Goal: Check status: Check status

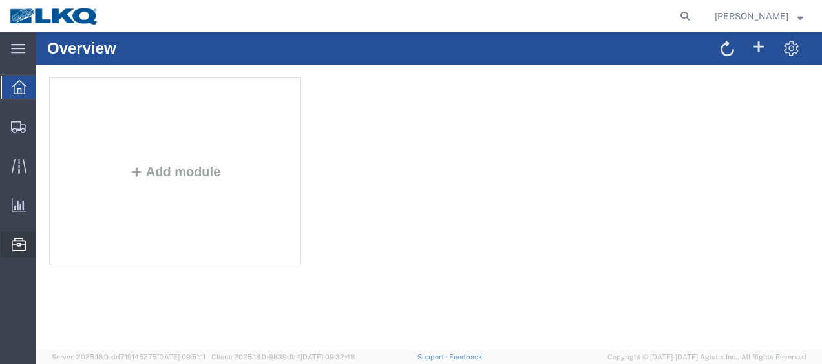
click at [0, 0] on span "Location Appointment" at bounding box center [0, 0] width 0 height 0
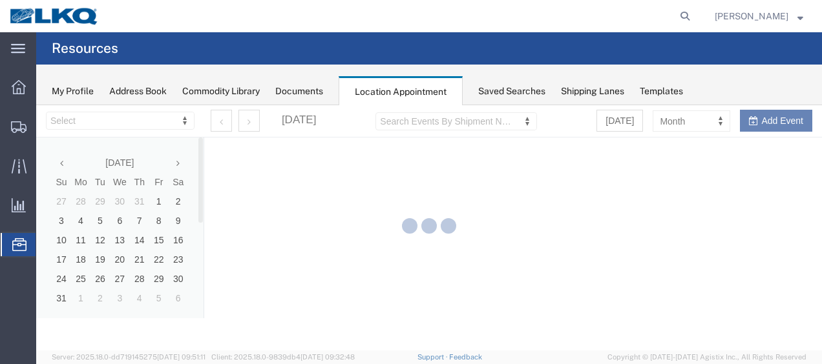
select select "27578"
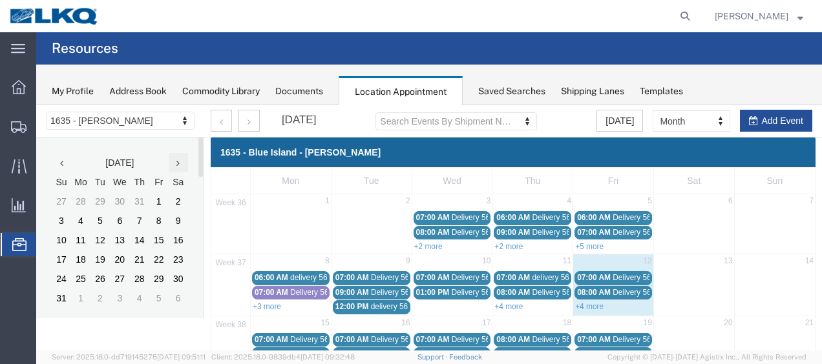
drag, startPoint x: 214, startPoint y: 269, endPoint x: 178, endPoint y: 163, distance: 111.3
click at [178, 163] on icon at bounding box center [177, 163] width 3 height 9
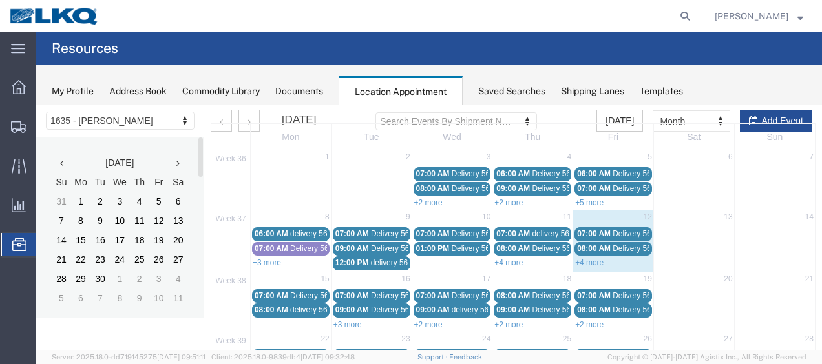
scroll to position [65, 0]
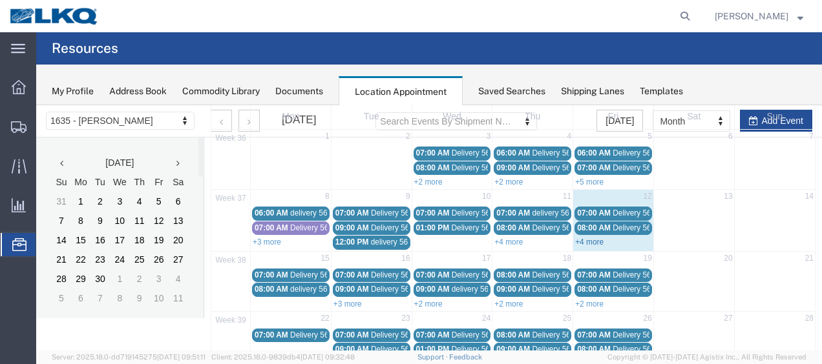
click at [590, 238] on link "+4 more" at bounding box center [589, 242] width 28 height 9
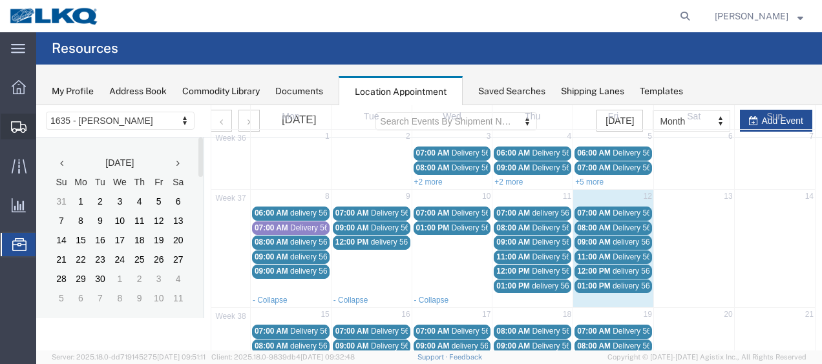
click at [0, 0] on span "Shipment Manager" at bounding box center [0, 0] width 0 height 0
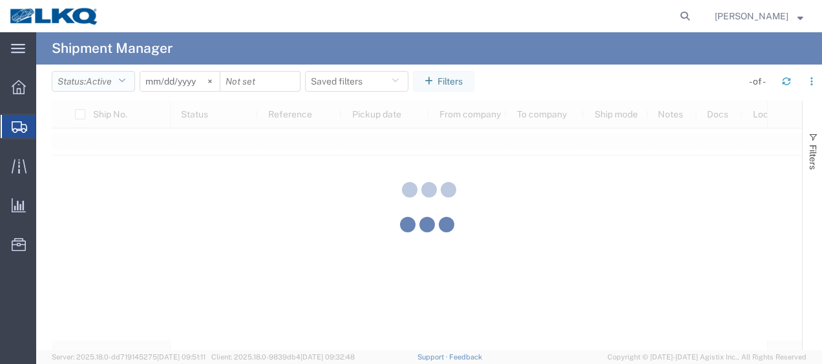
click at [130, 82] on button "Status: Active" at bounding box center [93, 81] width 83 height 21
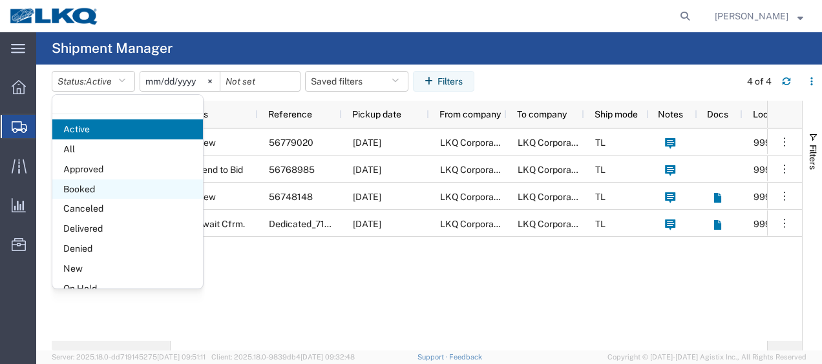
click at [96, 193] on span "Booked" at bounding box center [127, 190] width 150 height 20
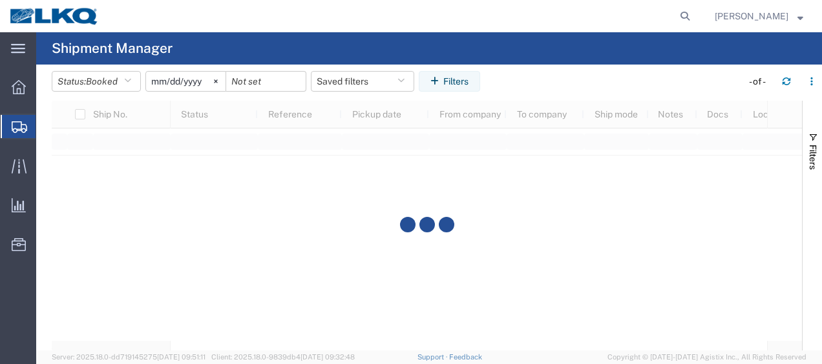
click at [159, 81] on input "2025-08-12" at bounding box center [185, 81] width 79 height 19
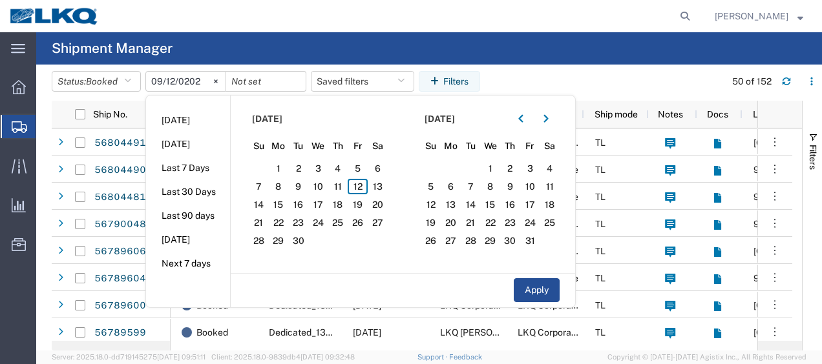
type input "2025-09-12"
click at [367, 185] on span "12" at bounding box center [357, 187] width 20 height 16
click at [377, 183] on span "13" at bounding box center [377, 187] width 20 height 16
click at [526, 282] on button "Apply" at bounding box center [536, 290] width 46 height 24
type input "2025-09-13"
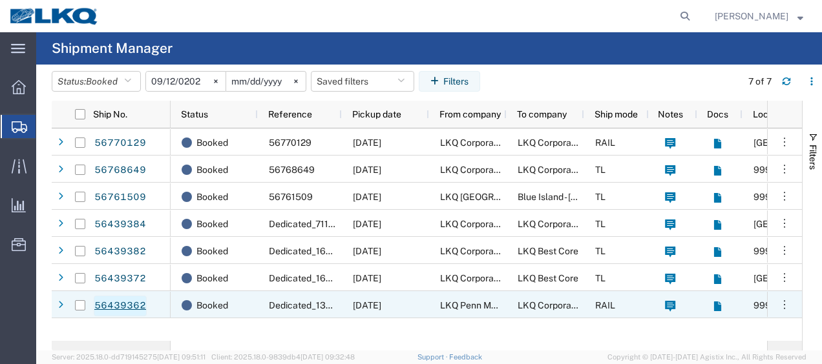
click at [125, 304] on link "56439362" at bounding box center [120, 306] width 53 height 21
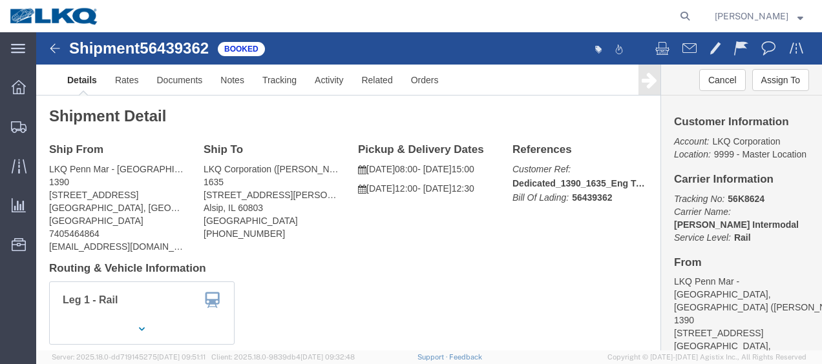
click img
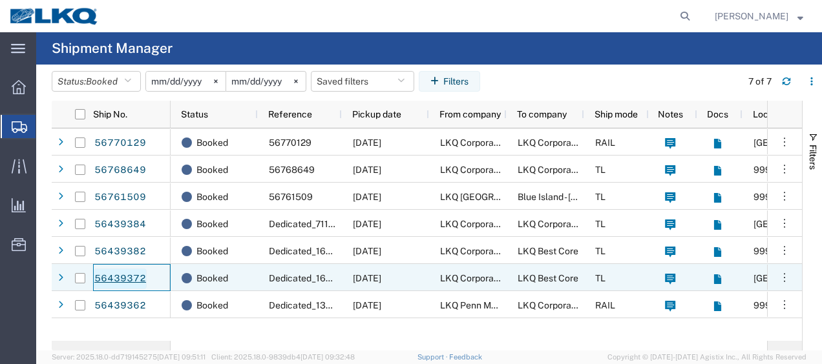
click at [117, 279] on link "56439372" at bounding box center [120, 279] width 53 height 21
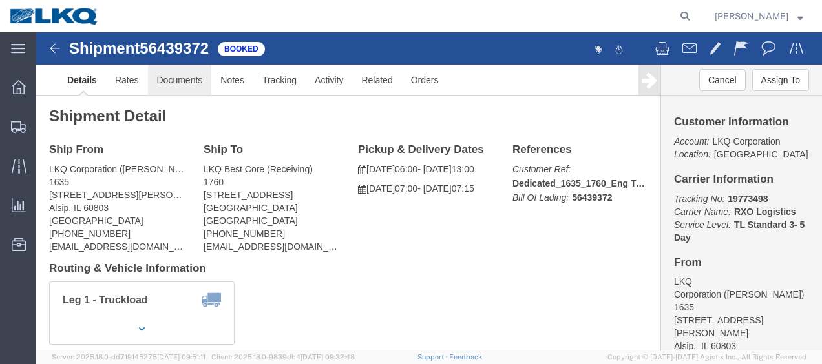
click link "Documents"
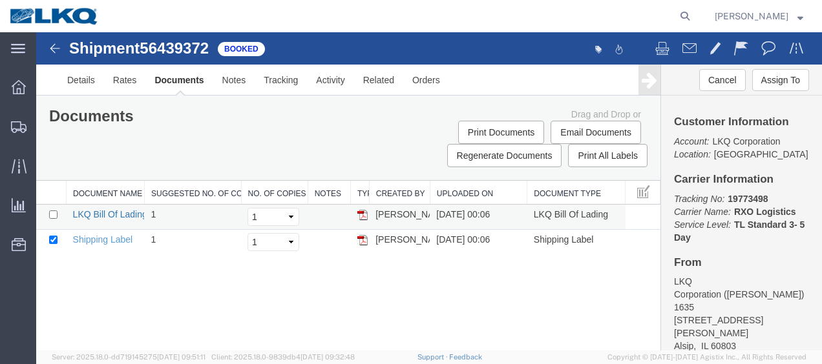
click at [105, 211] on link "LKQ Bill Of Lading" at bounding box center [110, 214] width 74 height 10
click at [48, 50] on img at bounding box center [55, 49] width 16 height 16
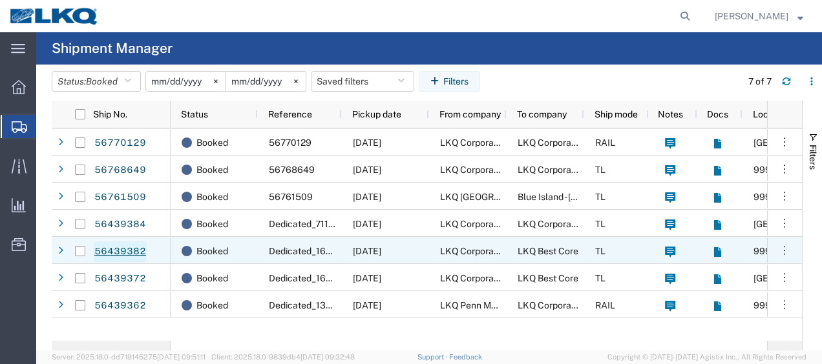
click at [132, 254] on link "56439382" at bounding box center [120, 252] width 53 height 21
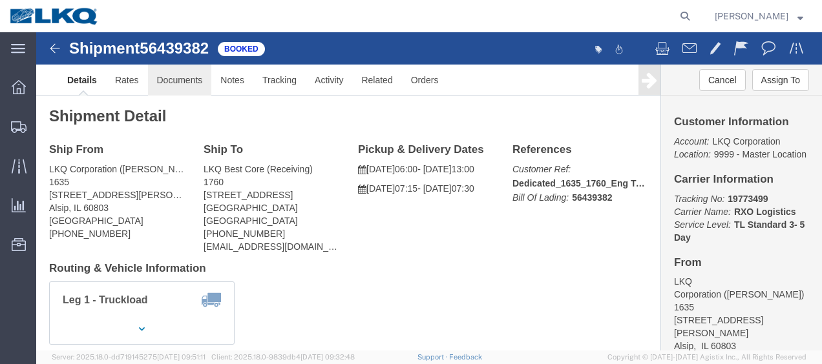
click link "Documents"
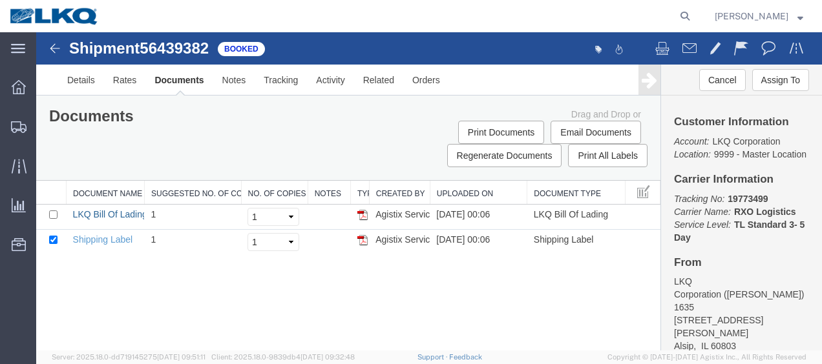
drag, startPoint x: 99, startPoint y: 214, endPoint x: 357, endPoint y: 152, distance: 265.8
click at [99, 214] on link "LKQ Bill Of Lading" at bounding box center [110, 214] width 74 height 10
click at [61, 50] on img at bounding box center [55, 49] width 16 height 16
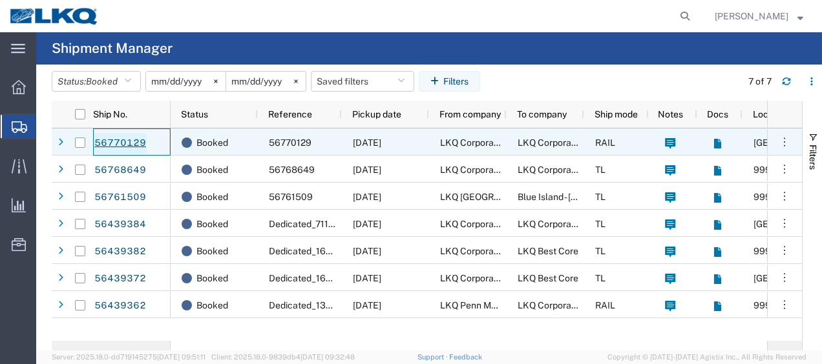
click at [114, 143] on link "56770129" at bounding box center [120, 143] width 53 height 21
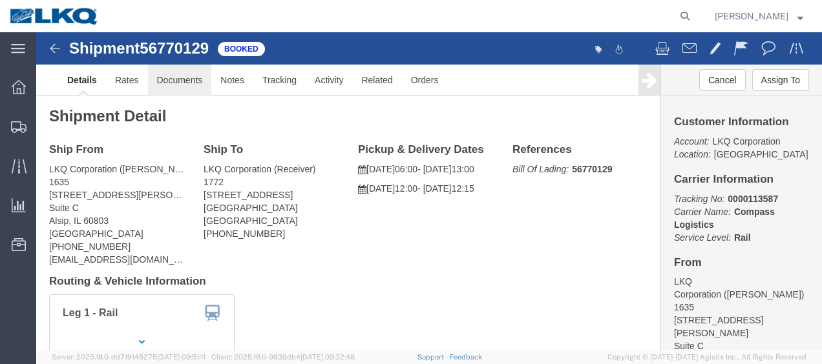
click link "Documents"
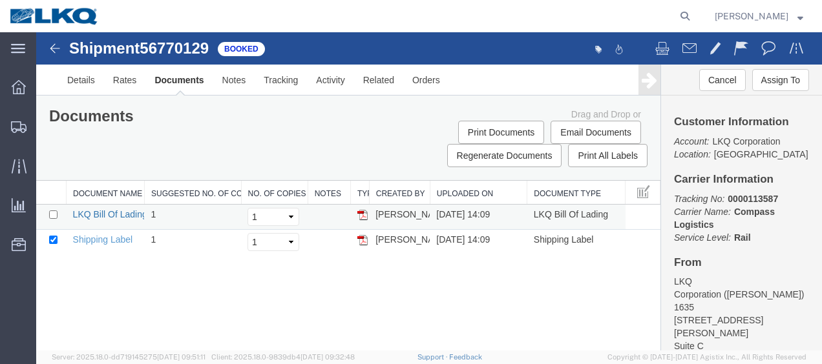
click at [114, 211] on link "LKQ Bill Of Lading" at bounding box center [110, 214] width 74 height 10
click at [53, 44] on img at bounding box center [55, 49] width 16 height 16
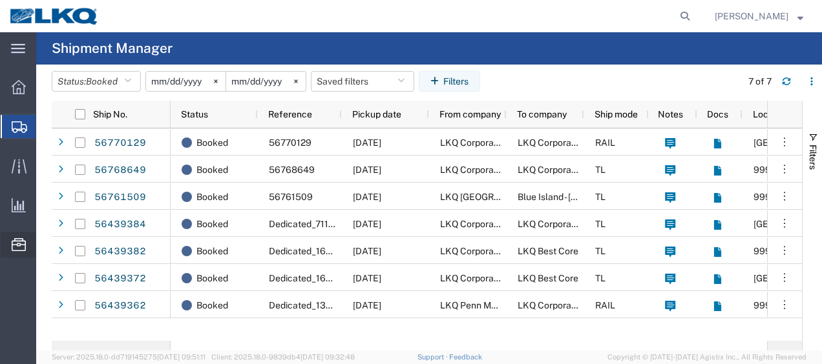
click at [0, 0] on span "Location Appointment" at bounding box center [0, 0] width 0 height 0
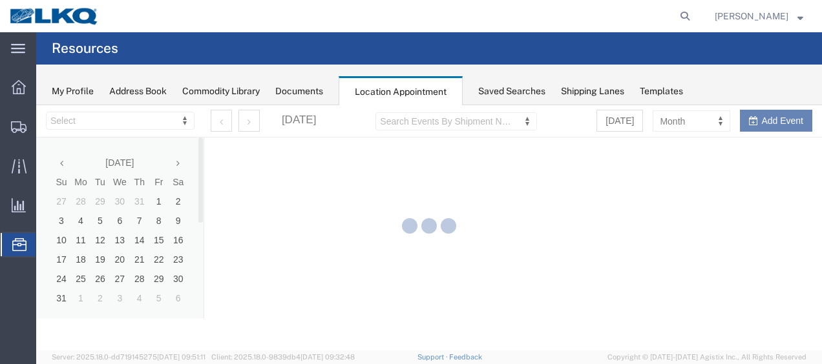
select select "27578"
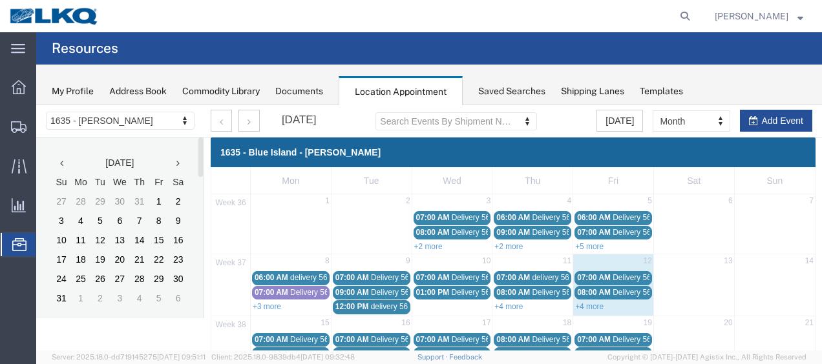
click at [177, 163] on icon at bounding box center [177, 163] width 3 height 9
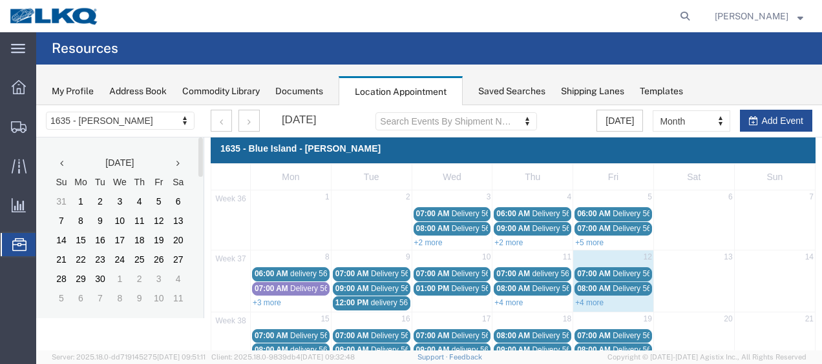
scroll to position [65, 0]
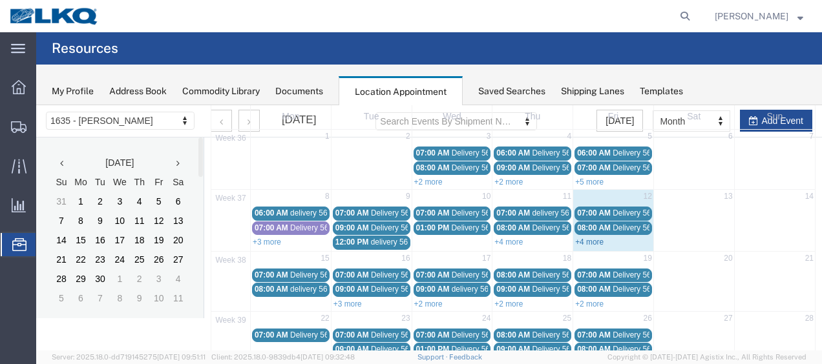
click at [581, 238] on link "+4 more" at bounding box center [589, 242] width 28 height 9
